Goal: Task Accomplishment & Management: Manage account settings

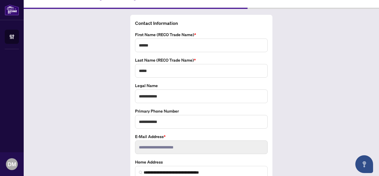
scroll to position [40, 0]
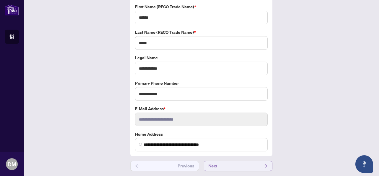
click at [256, 165] on button "Next" at bounding box center [238, 166] width 69 height 10
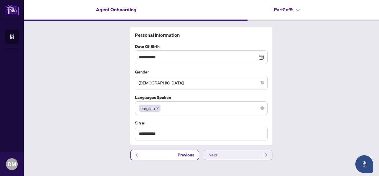
click at [248, 154] on button "Next" at bounding box center [238, 155] width 69 height 10
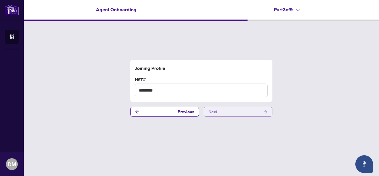
click at [233, 110] on button "Next" at bounding box center [238, 112] width 69 height 10
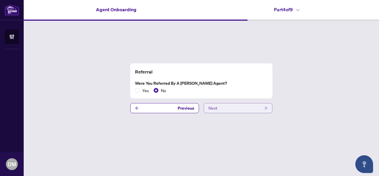
click at [233, 110] on button "Next" at bounding box center [238, 108] width 69 height 10
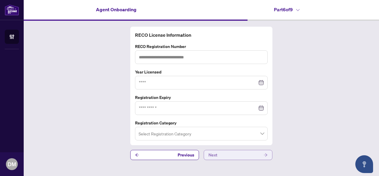
click at [230, 153] on button "Next" at bounding box center [238, 155] width 69 height 10
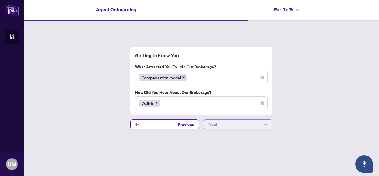
click at [231, 126] on button "Next" at bounding box center [238, 124] width 69 height 10
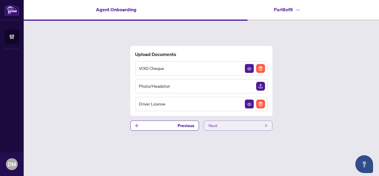
click at [231, 126] on button "Next" at bounding box center [238, 126] width 69 height 10
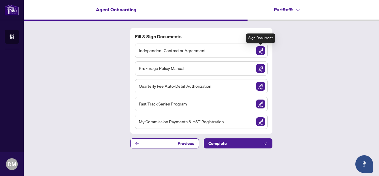
click at [260, 50] on img "Sign Document" at bounding box center [260, 50] width 9 height 9
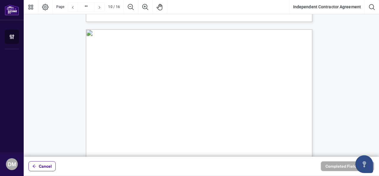
scroll to position [2701, 0]
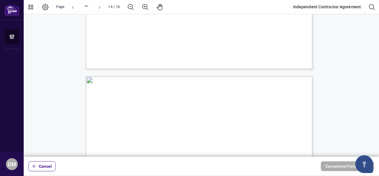
type input "**"
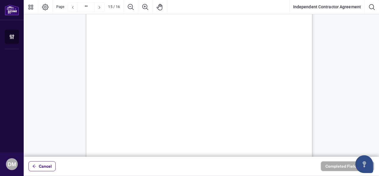
scroll to position [4371, 0]
click at [45, 166] on span "Cancel" at bounding box center [45, 165] width 13 height 9
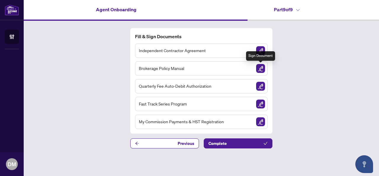
click at [261, 68] on img "Sign Document" at bounding box center [260, 68] width 9 height 9
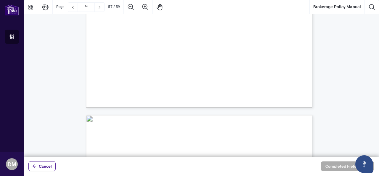
scroll to position [17038, 0]
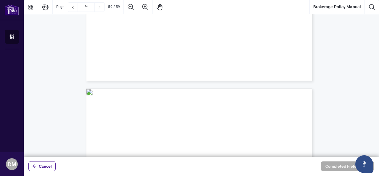
type input "**"
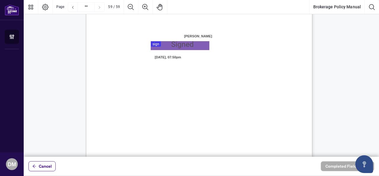
scroll to position [17571, 0]
click at [49, 165] on span "Cancel" at bounding box center [45, 165] width 13 height 9
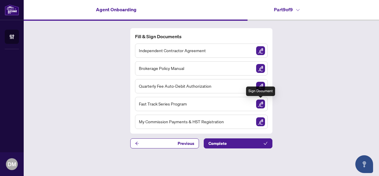
click at [260, 104] on img "Sign Document" at bounding box center [260, 103] width 9 height 9
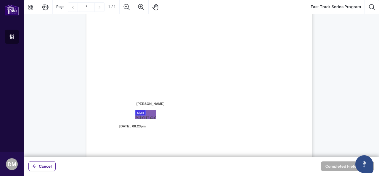
scroll to position [162, 0]
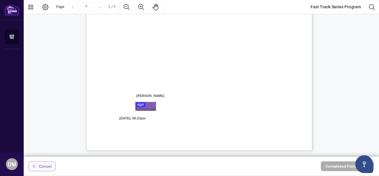
click at [46, 165] on span "Cancel" at bounding box center [45, 165] width 13 height 9
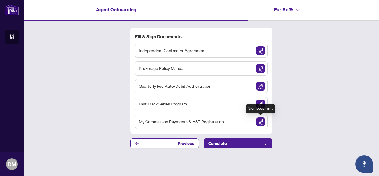
click at [262, 121] on img "Sign Document" at bounding box center [260, 121] width 9 height 9
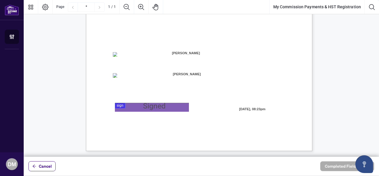
scroll to position [163, 0]
click at [46, 166] on span "Cancel" at bounding box center [45, 165] width 13 height 9
